Goal: Task Accomplishment & Management: Use online tool/utility

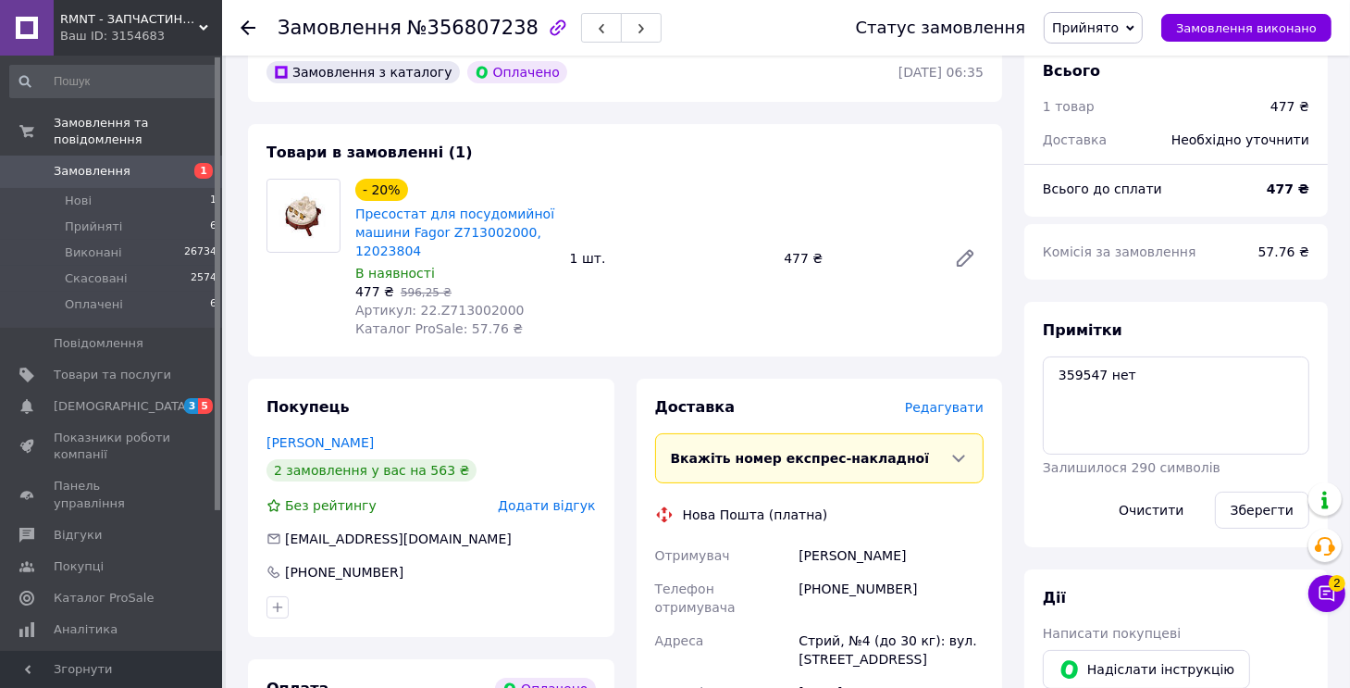
scroll to position [155, 0]
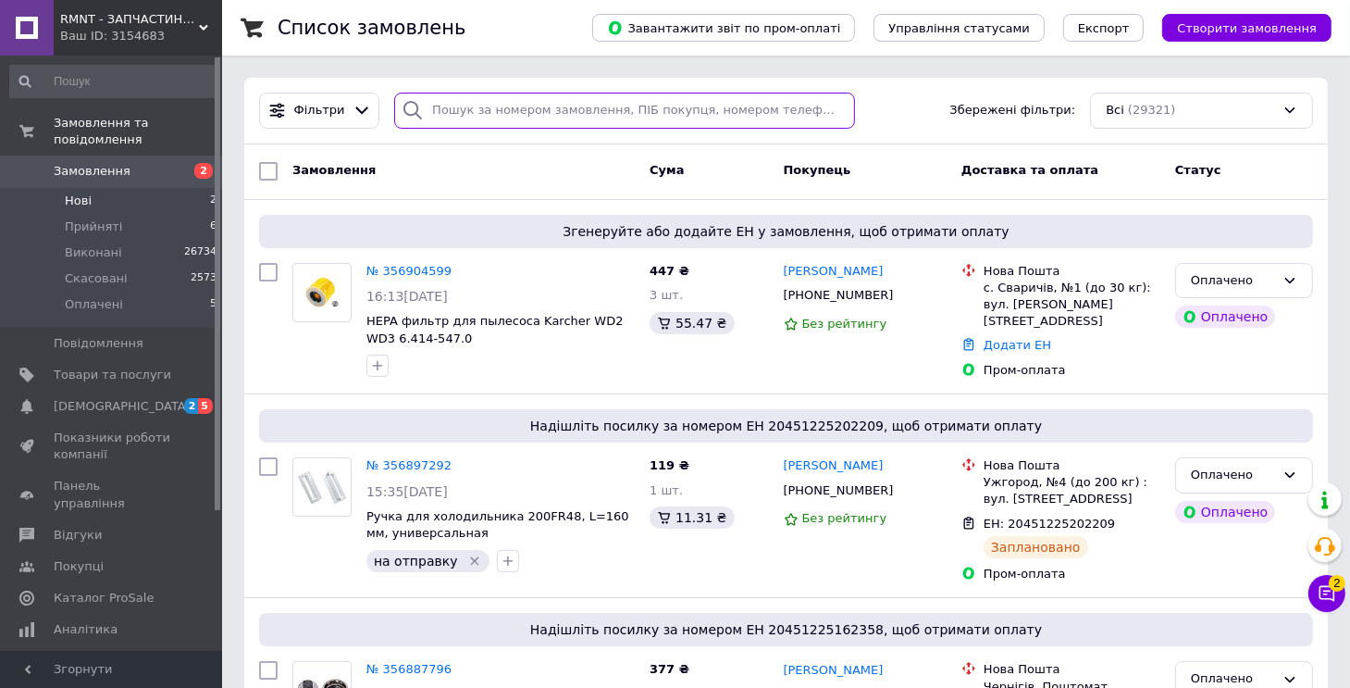
click at [438, 114] on input "search" at bounding box center [624, 111] width 460 height 36
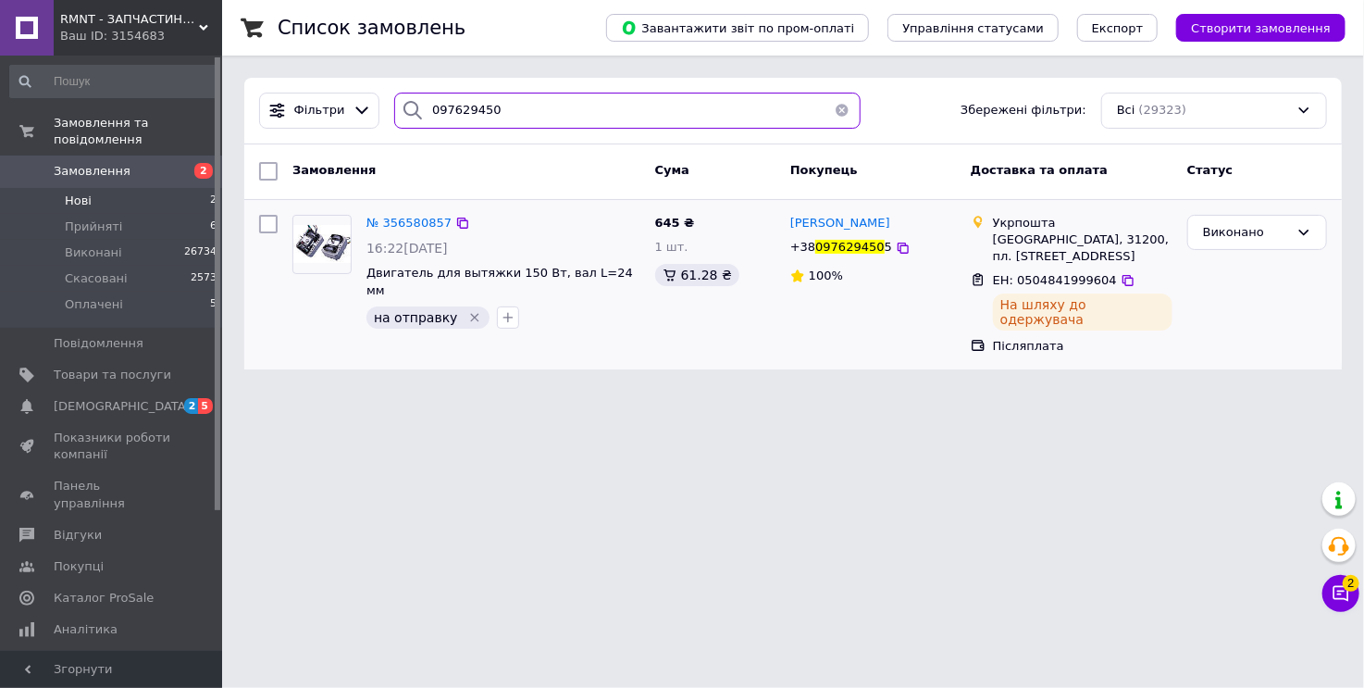
type input "097629450"
click at [1053, 280] on span "ЕН: 0504841999604" at bounding box center [1055, 280] width 124 height 14
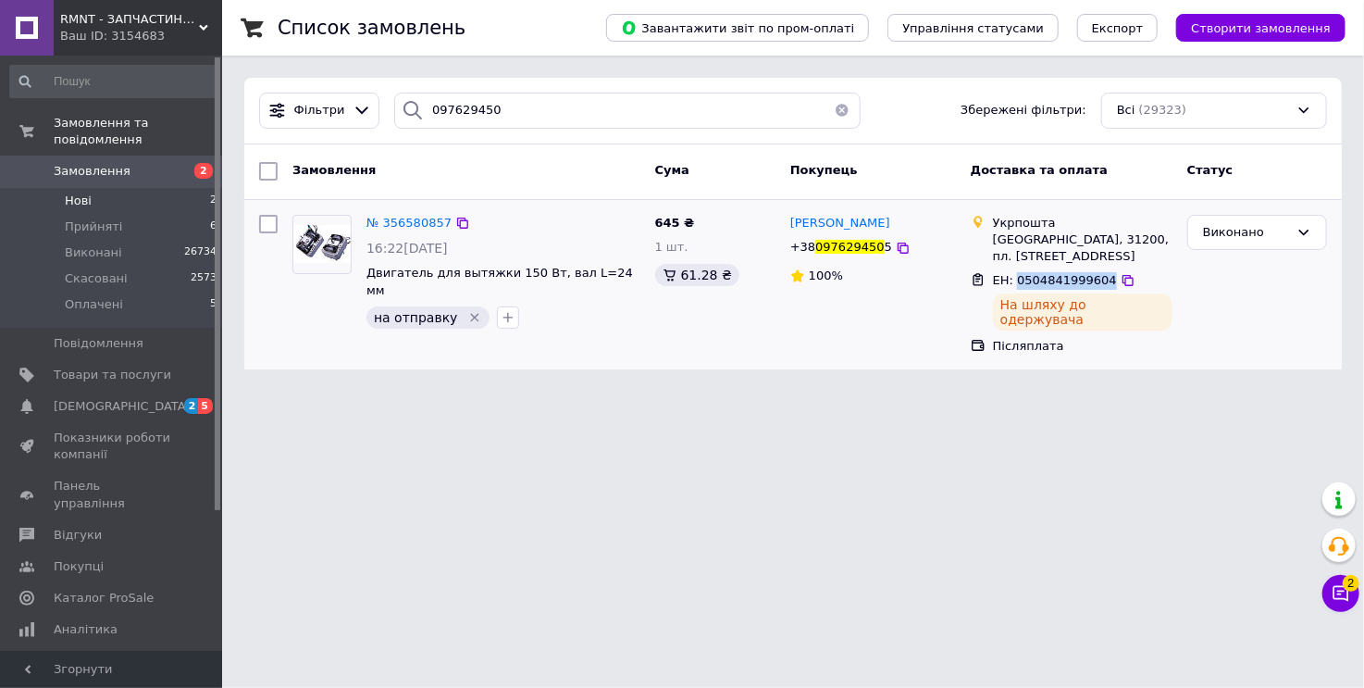
click at [1053, 280] on span "ЕН: 0504841999604" at bounding box center [1055, 280] width 124 height 14
copy span "0504841999604"
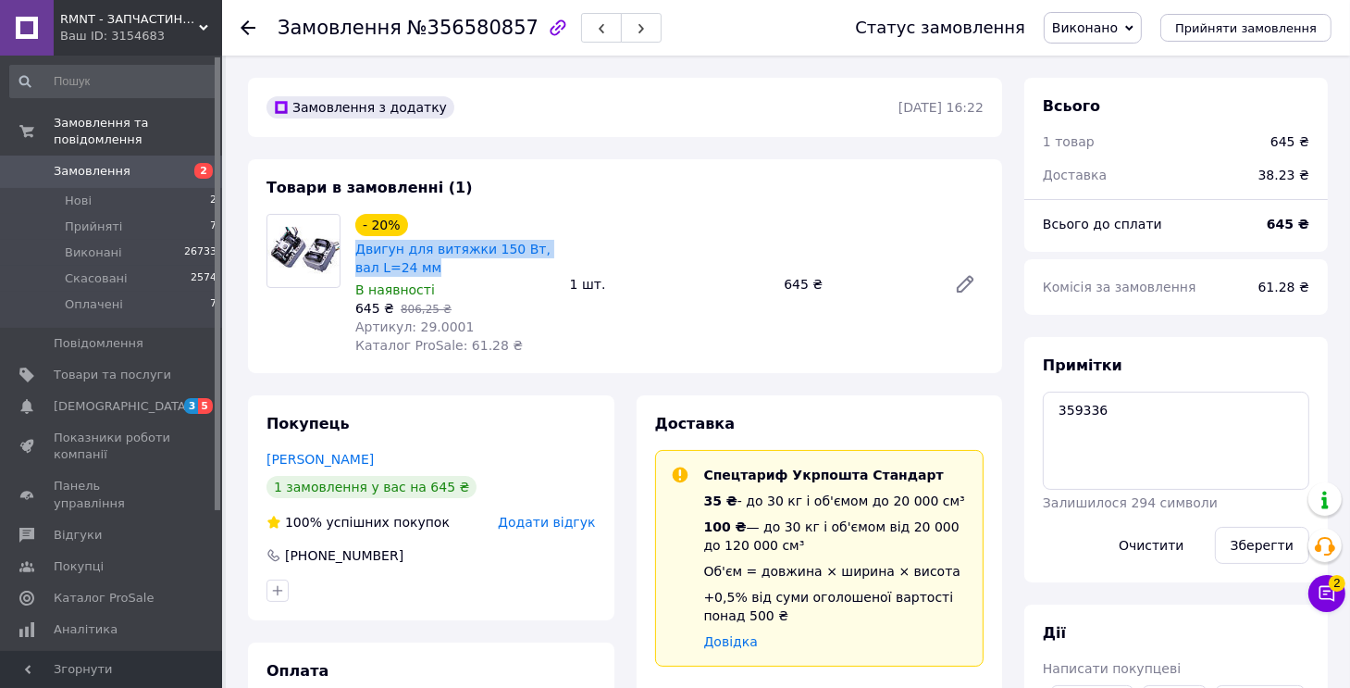
drag, startPoint x: 421, startPoint y: 265, endPoint x: 354, endPoint y: 251, distance: 68.1
click at [354, 251] on div "Двигун для витяжки 150 Вт, вал L=24 мм" at bounding box center [455, 258] width 204 height 41
copy link "Двигун для витяжки 150 Вт, вал L=24 мм"
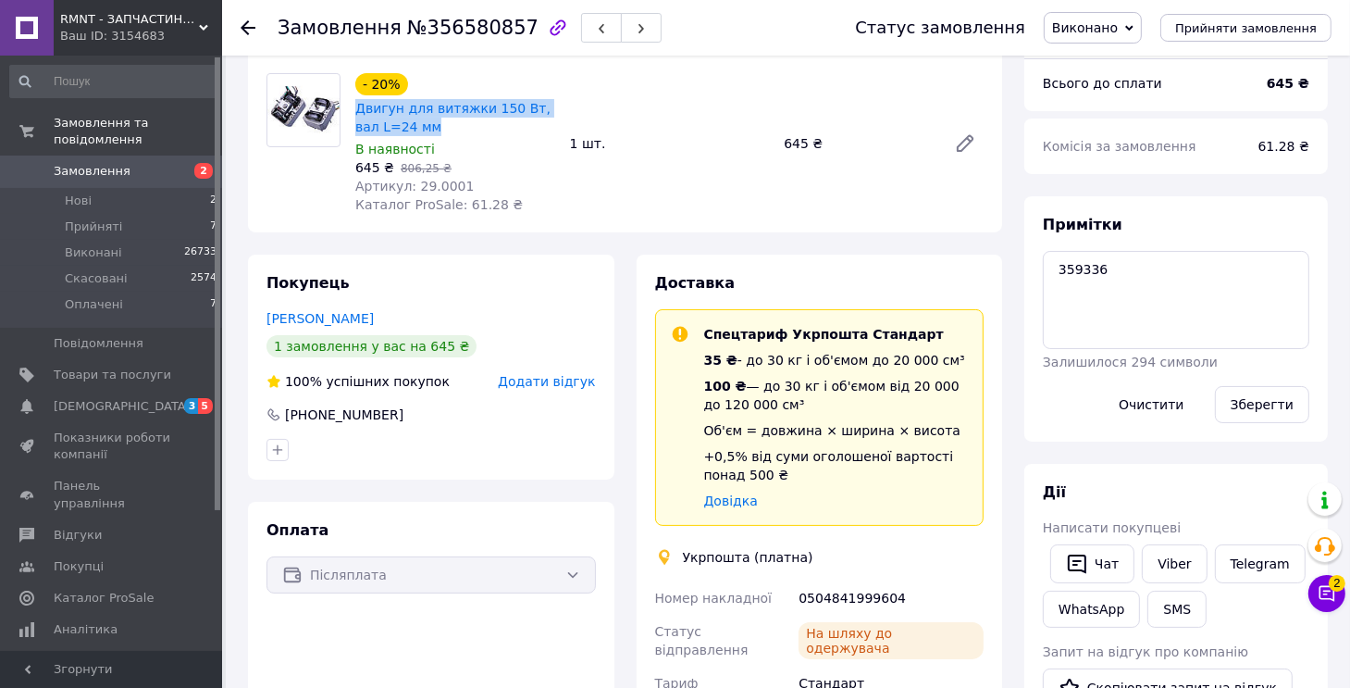
scroll to position [370, 0]
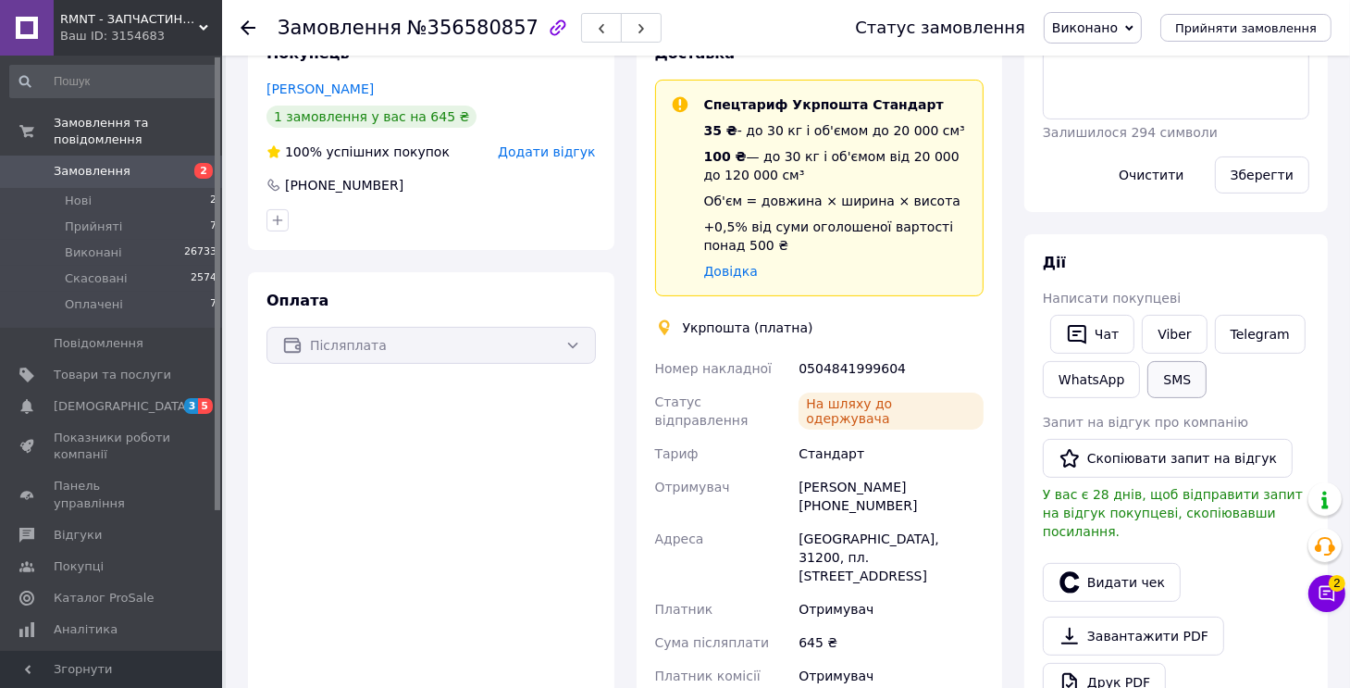
click at [1147, 388] on button "SMS" at bounding box center [1176, 379] width 59 height 37
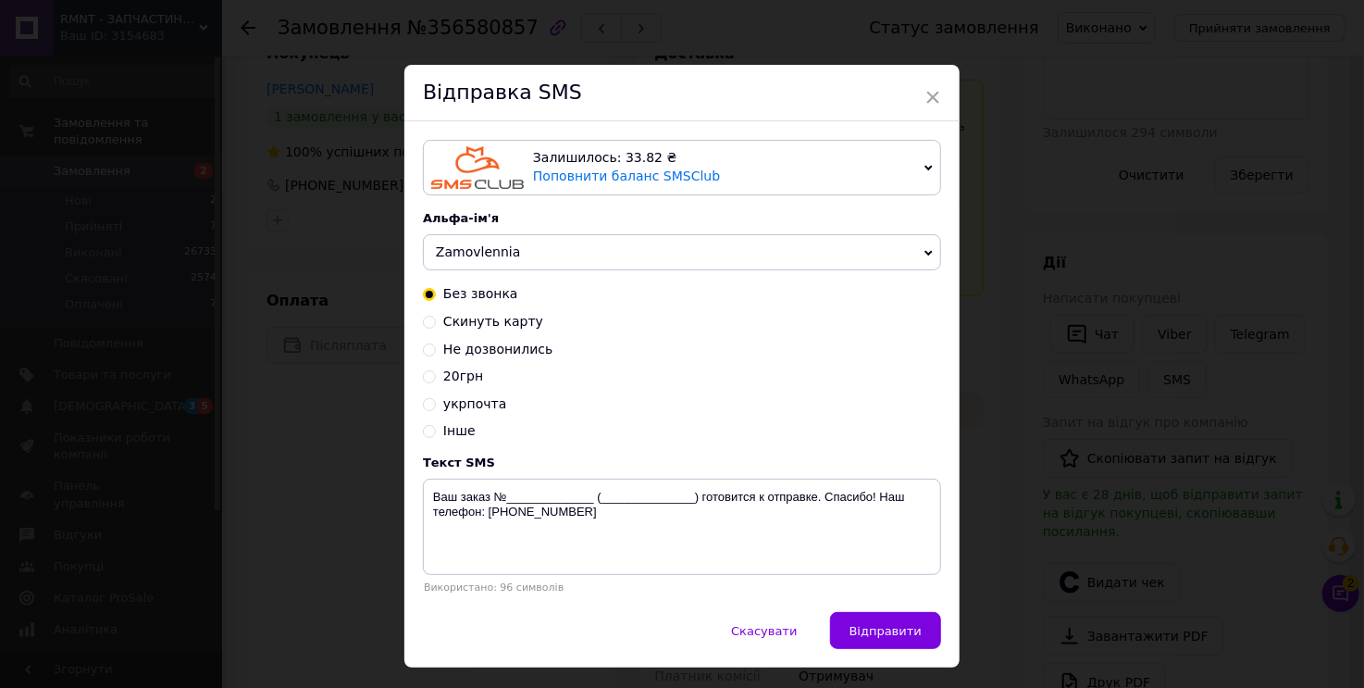
click at [462, 402] on span "укрпочта" at bounding box center [474, 403] width 63 height 15
click at [436, 402] on input "укрпочта" at bounding box center [429, 402] width 13 height 13
radio input "true"
radio input "false"
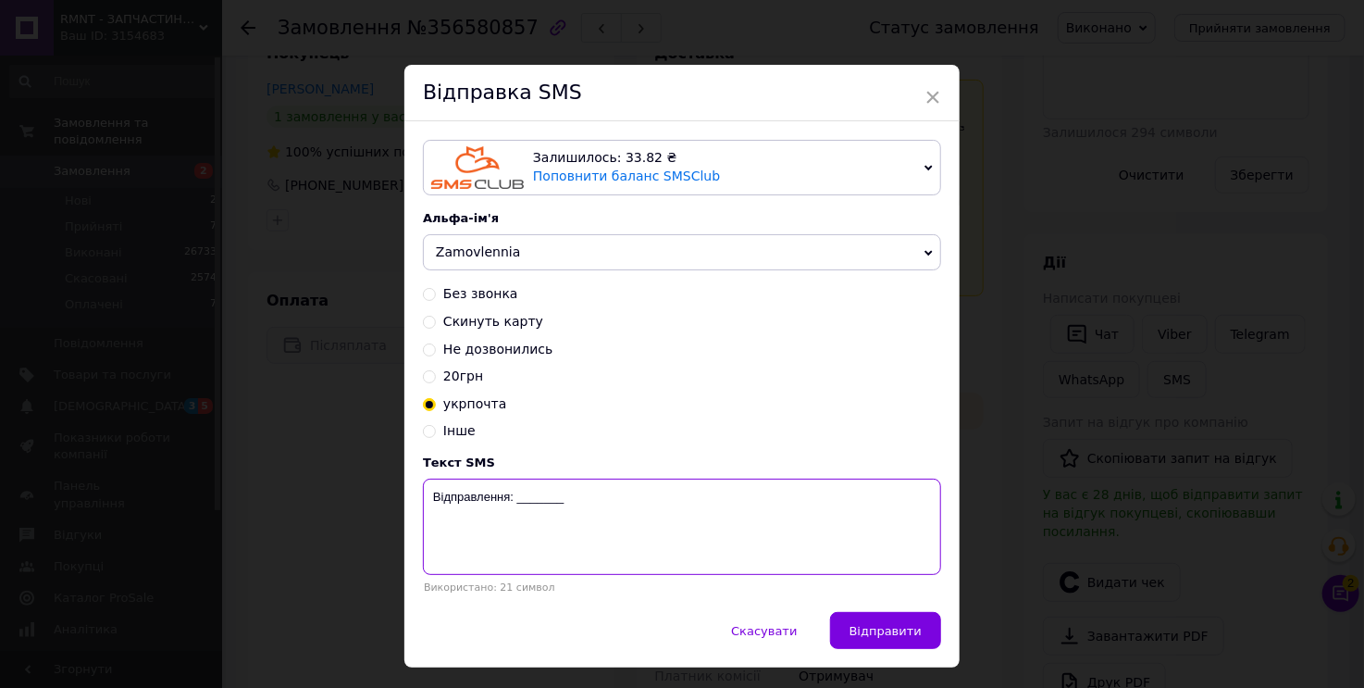
click at [428, 499] on textarea "Відправлення: _______" at bounding box center [682, 526] width 518 height 96
paste textarea "Двигун для витяжки 150 Вт, вал L=24 мм"
click at [535, 523] on textarea "Двигун для витяжки 150 Вт, вал L=24 мм Відправлення: _______" at bounding box center [682, 526] width 518 height 96
paste textarea "0504841999604"
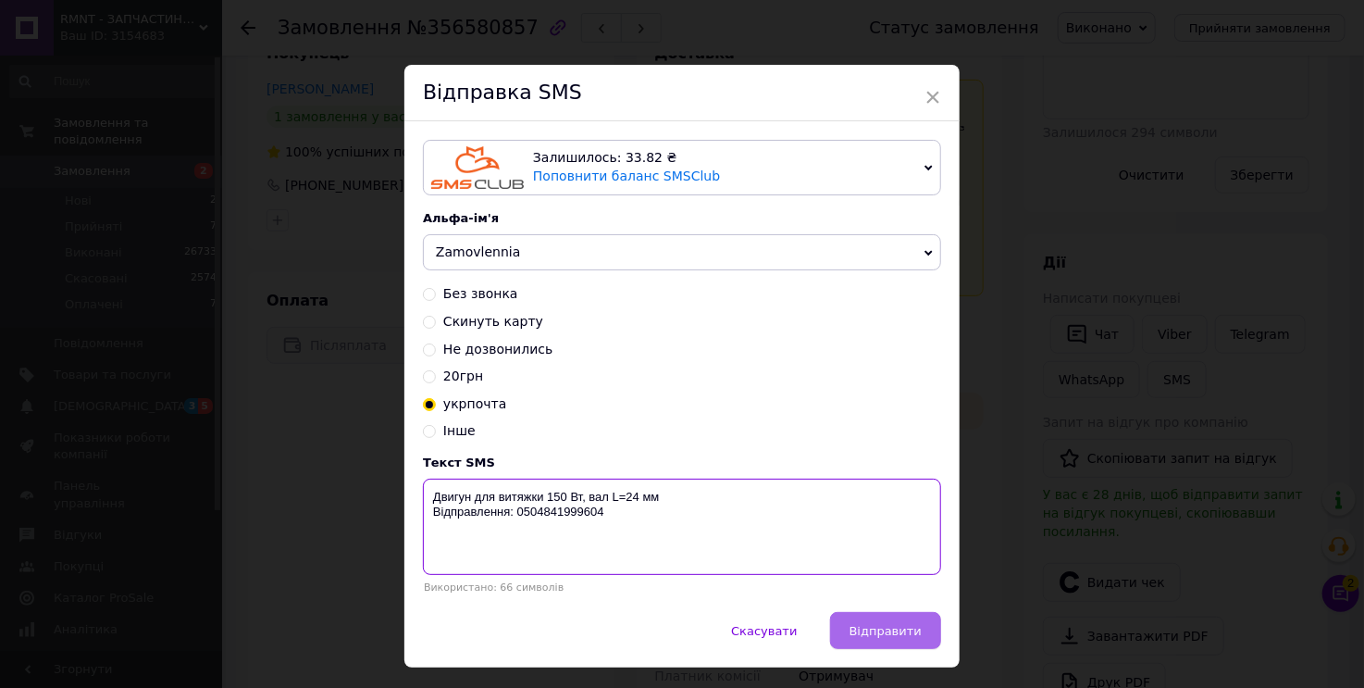
type textarea "Двигун для витяжки 150 Вт, вал L=24 мм Відправлення: 0504841999604"
click at [911, 630] on span "Відправити" at bounding box center [885, 631] width 72 height 14
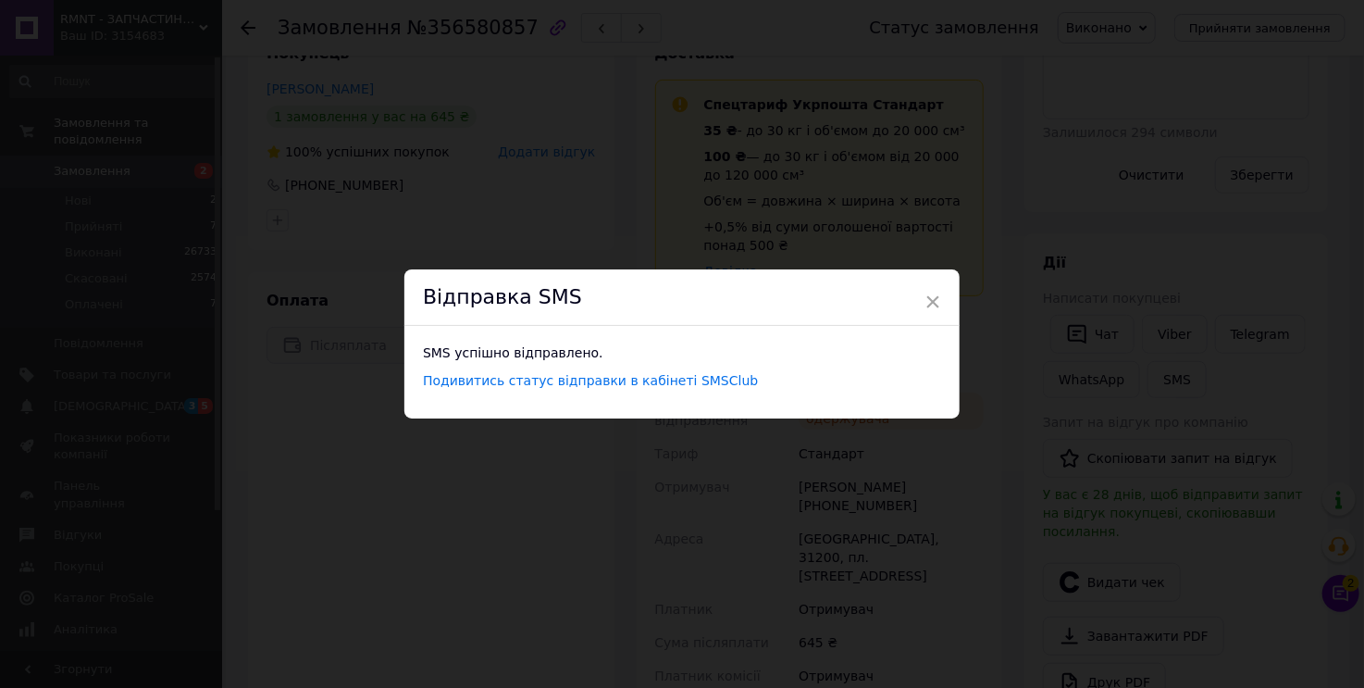
click at [1076, 497] on div "× Відправка SMS SMS успішно відправлено. Подивитись статус відправки в кабінеті…" at bounding box center [682, 344] width 1364 height 688
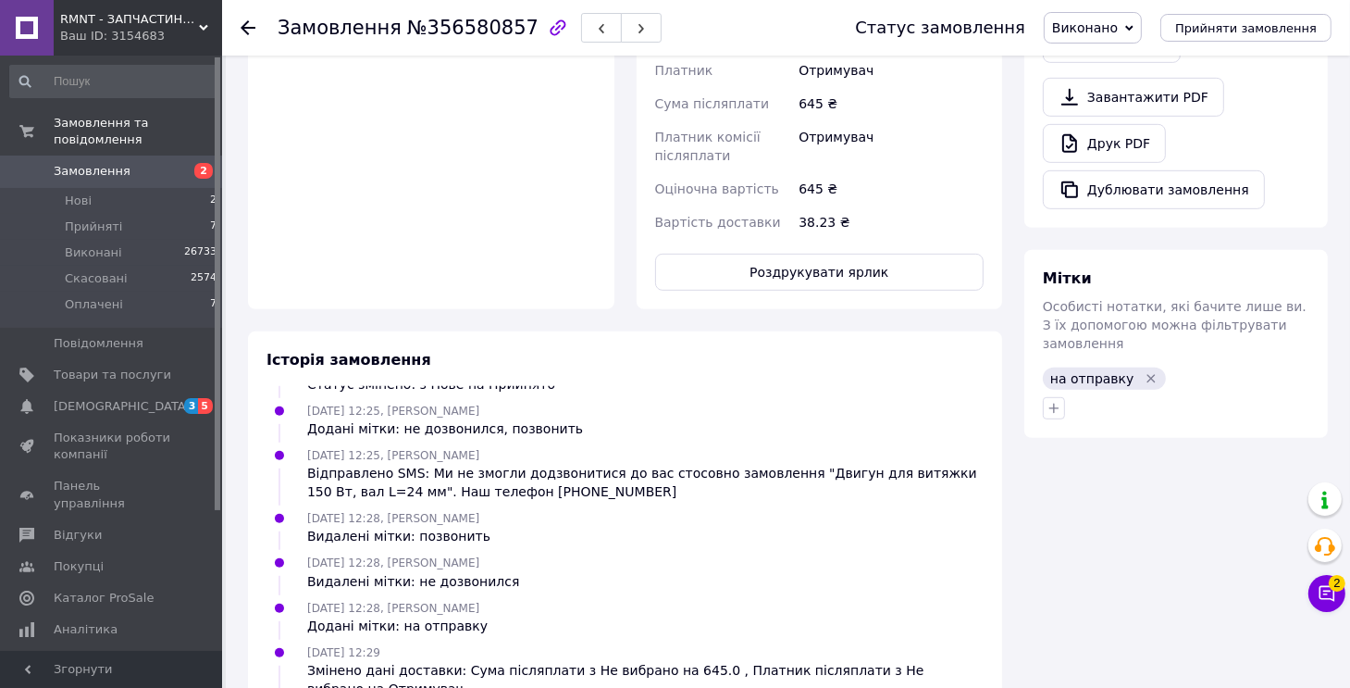
scroll to position [463, 0]
